Goal: Subscribe to service/newsletter

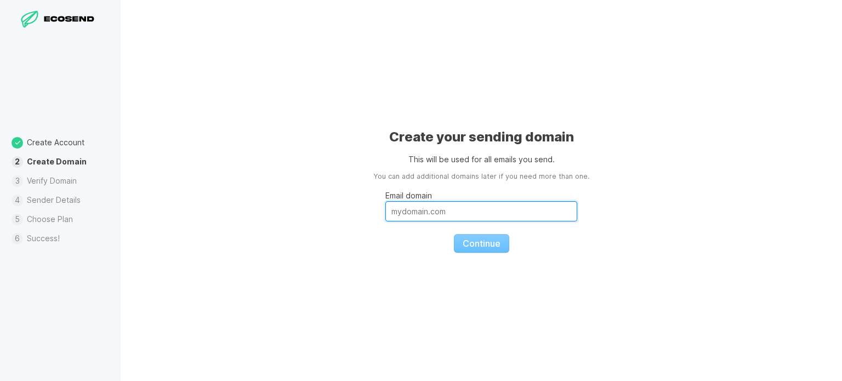
click at [396, 208] on input "Email domain" at bounding box center [481, 211] width 192 height 20
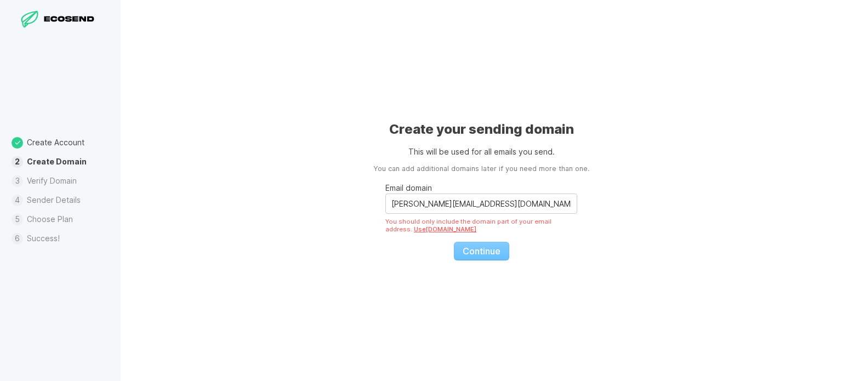
click at [430, 230] on link "Use [DOMAIN_NAME]" at bounding box center [445, 229] width 62 height 8
type input "[DOMAIN_NAME]"
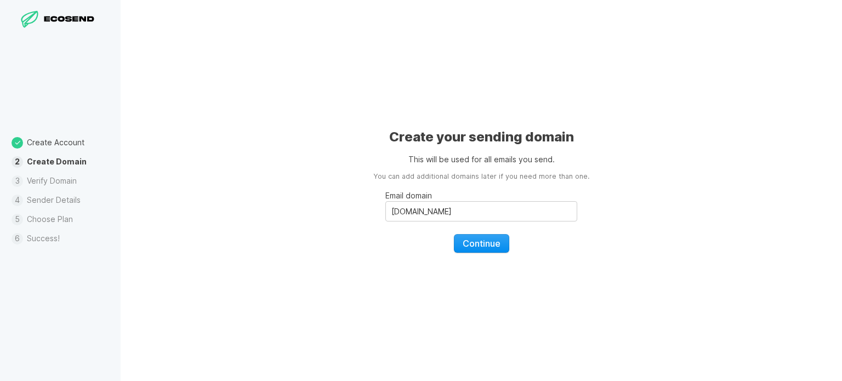
click at [474, 238] on span "Continue" at bounding box center [481, 243] width 38 height 11
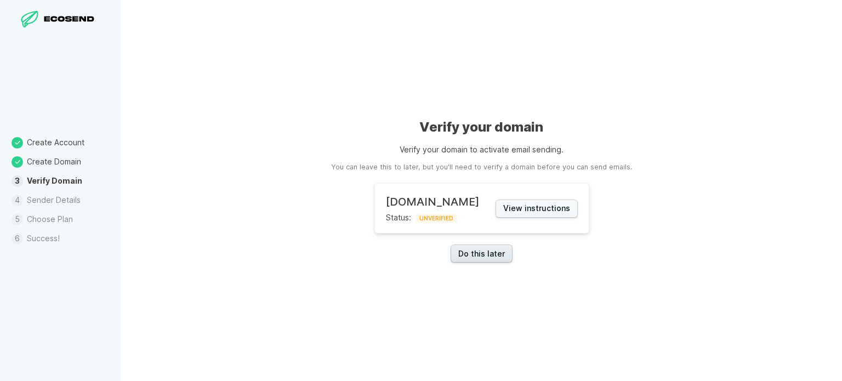
click at [487, 259] on link "Do this later" at bounding box center [481, 253] width 62 height 18
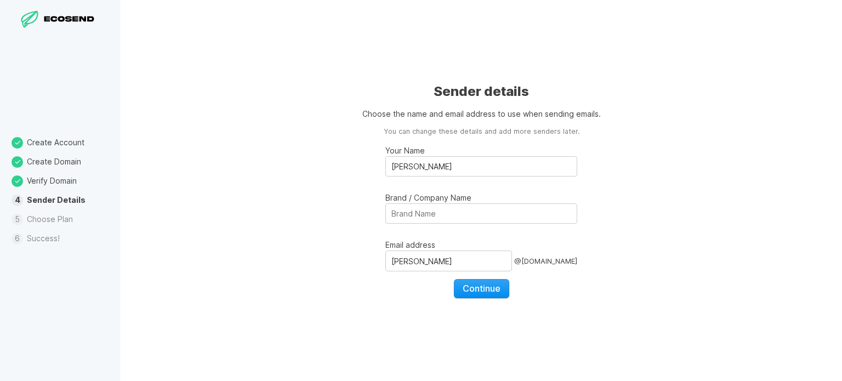
click at [482, 291] on span "Continue" at bounding box center [481, 288] width 38 height 11
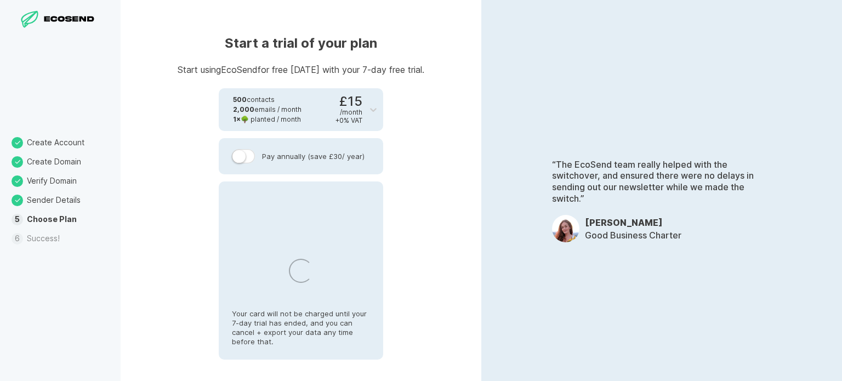
select select "GB"
